Goal: Task Accomplishment & Management: Use online tool/utility

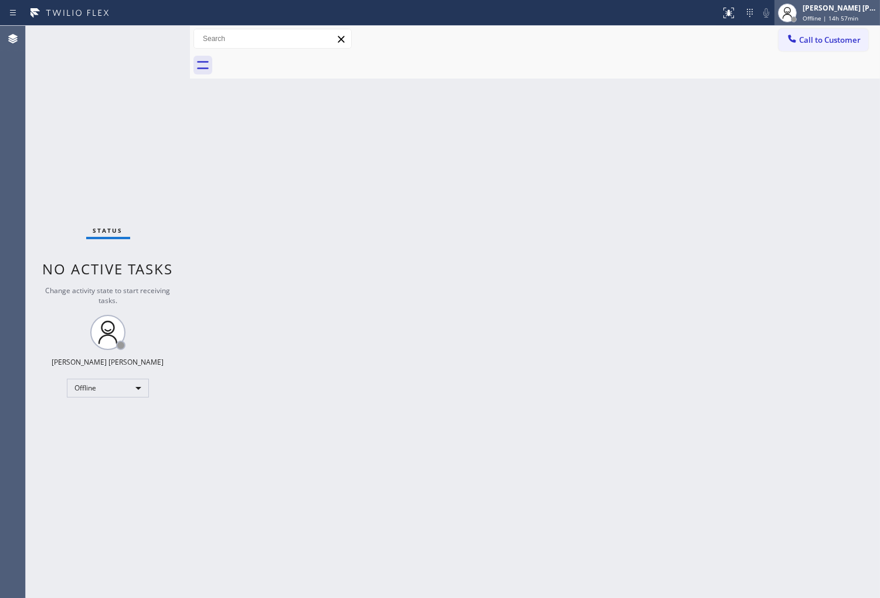
click at [800, 20] on div at bounding box center [788, 13] width 26 height 26
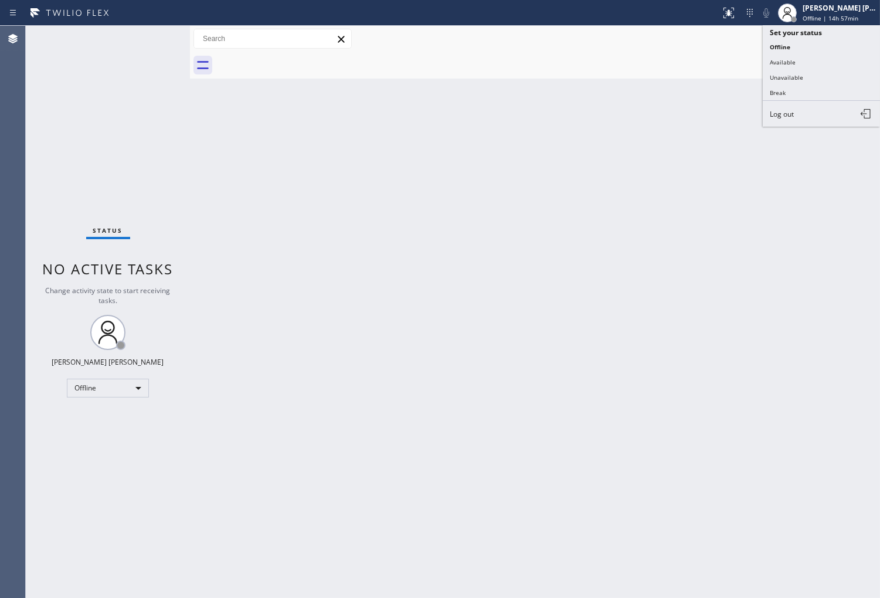
click at [802, 80] on button "Unavailable" at bounding box center [821, 77] width 117 height 15
click at [802, 80] on div "Back to Dashboard Change Sender ID Customers Technicians Select a contact Outbo…" at bounding box center [535, 312] width 690 height 572
click at [2, 375] on div "Agent Desktop" at bounding box center [12, 312] width 25 height 572
drag, startPoint x: 19, startPoint y: 327, endPoint x: 91, endPoint y: 335, distance: 72.6
click at [19, 327] on div "Agent Desktop" at bounding box center [12, 312] width 25 height 572
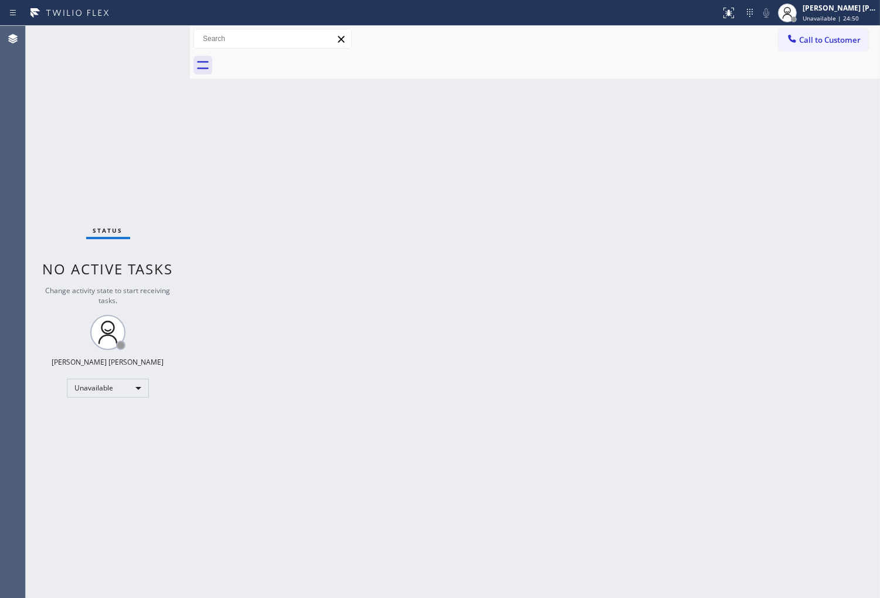
click at [2, 266] on div "Agent Desktop" at bounding box center [12, 312] width 25 height 572
